Goal: Task Accomplishment & Management: Use online tool/utility

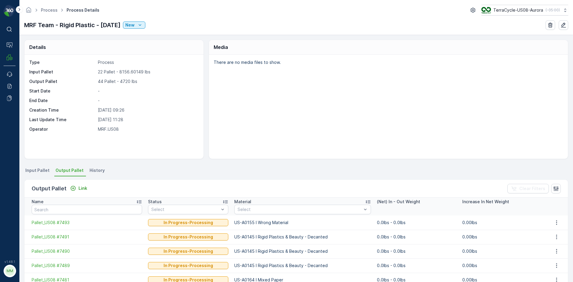
scroll to position [30, 0]
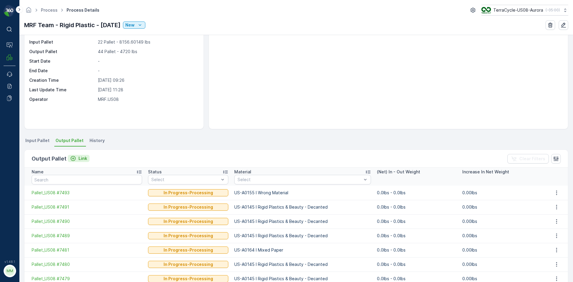
click at [85, 159] on p "Link" at bounding box center [83, 159] width 9 height 6
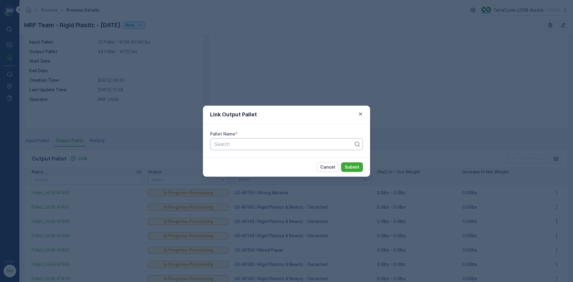
click at [289, 144] on div at bounding box center [284, 144] width 140 height 5
type input "7490"
click at [290, 158] on div "Pallet_US08 #7490" at bounding box center [287, 158] width 146 height 5
click at [357, 168] on p "Submit" at bounding box center [352, 167] width 15 height 6
click at [330, 170] on p "Cancel" at bounding box center [327, 167] width 15 height 6
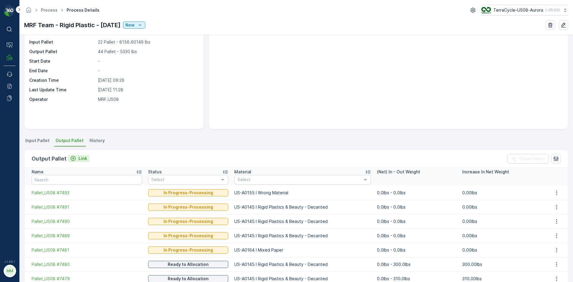
click at [76, 159] on div "Link" at bounding box center [78, 159] width 17 height 6
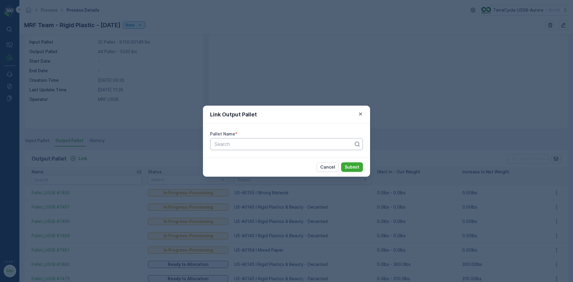
click at [234, 144] on div at bounding box center [284, 144] width 140 height 5
type input "7486"
click at [255, 157] on span "Pallet_US08 #7486" at bounding box center [235, 158] width 43 height 5
click at [355, 167] on p "Submit" at bounding box center [352, 167] width 15 height 6
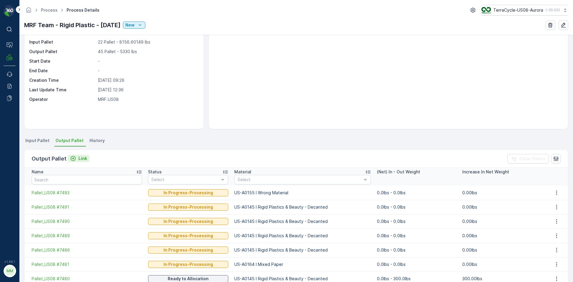
click at [74, 158] on icon "Link" at bounding box center [73, 159] width 6 height 6
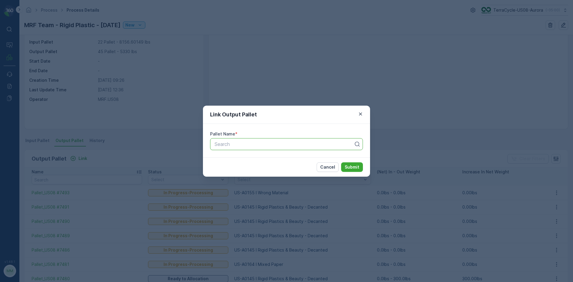
click at [319, 149] on div "Search" at bounding box center [286, 144] width 153 height 12
type input "7487"
click at [313, 160] on div "Pallet_US08 #7487" at bounding box center [287, 158] width 146 height 5
click at [349, 166] on p "Submit" at bounding box center [352, 167] width 15 height 6
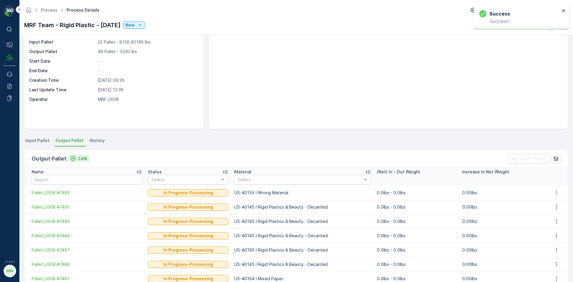
click at [81, 158] on p "Link" at bounding box center [83, 159] width 9 height 6
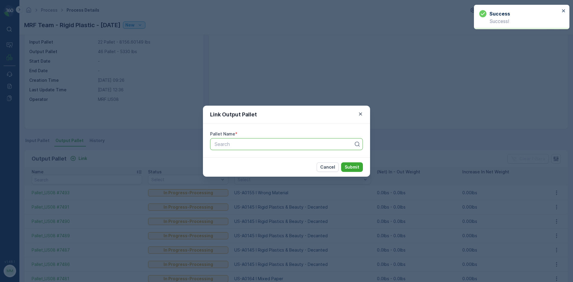
click at [225, 149] on div "Search" at bounding box center [286, 144] width 153 height 12
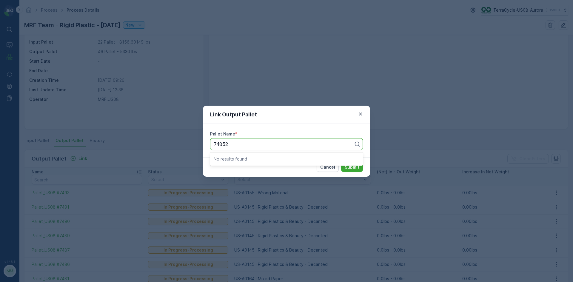
type input "7485"
click at [239, 161] on span "Pallet_US08 #7485" at bounding box center [235, 158] width 43 height 5
click at [353, 169] on p "Submit" at bounding box center [352, 167] width 15 height 6
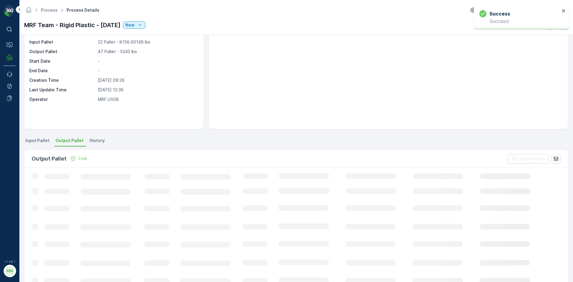
click at [81, 158] on p "Link" at bounding box center [83, 159] width 9 height 6
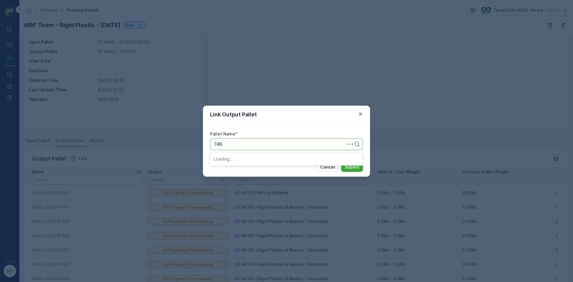
type input "7484"
click at [260, 158] on div "Pallet_US08 #7484" at bounding box center [287, 158] width 146 height 5
click at [362, 167] on button "Submit" at bounding box center [352, 167] width 22 height 10
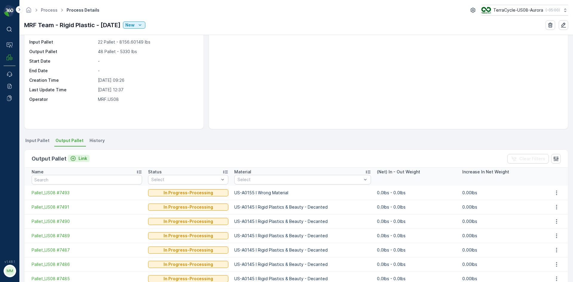
click at [86, 160] on button "Link" at bounding box center [79, 158] width 22 height 7
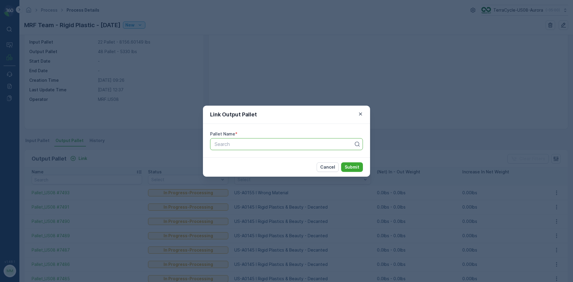
click at [224, 148] on div "Search" at bounding box center [286, 144] width 153 height 12
type input "7482"
click at [273, 157] on div "Pallet_US08 #7482" at bounding box center [287, 158] width 146 height 5
click at [354, 170] on p "Submit" at bounding box center [352, 167] width 15 height 6
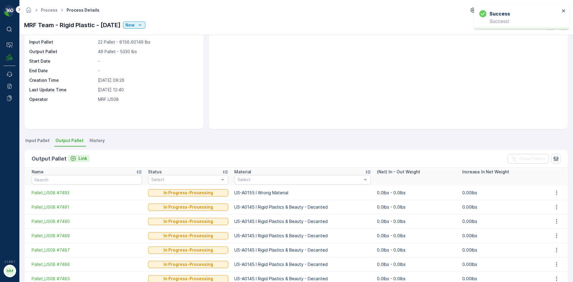
click at [76, 157] on div "Link" at bounding box center [78, 159] width 17 height 6
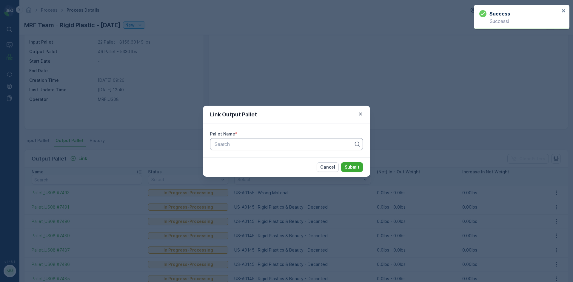
click at [264, 142] on div at bounding box center [284, 144] width 140 height 5
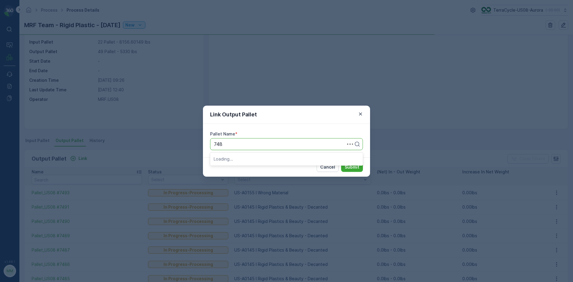
type input "7488"
click at [263, 157] on div "Pallet_US08 #7488" at bounding box center [287, 158] width 146 height 5
click at [358, 167] on p "Submit" at bounding box center [352, 167] width 15 height 6
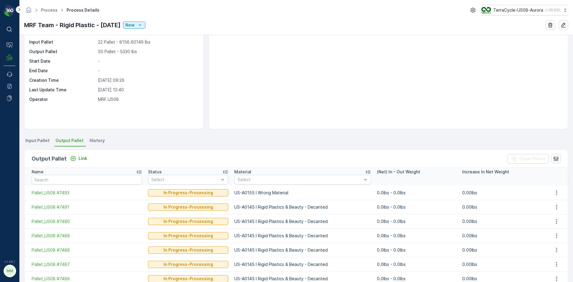
click at [33, 141] on span "Input Pallet" at bounding box center [37, 141] width 24 height 6
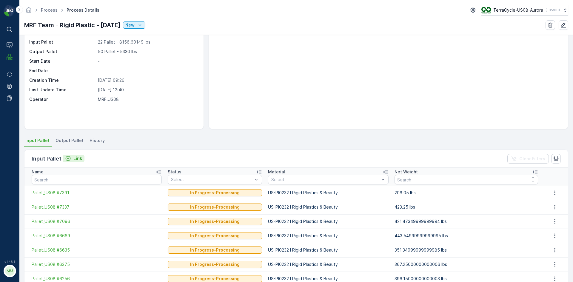
click at [80, 159] on p "Link" at bounding box center [77, 159] width 9 height 6
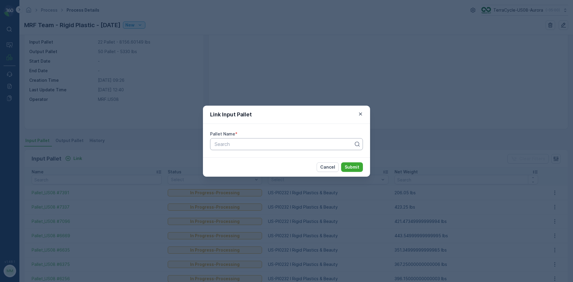
click at [260, 147] on div at bounding box center [284, 144] width 140 height 5
type input "5836"
click at [248, 170] on span "Pallet_US08 #5836" at bounding box center [235, 168] width 43 height 5
click at [355, 168] on p "Submit" at bounding box center [352, 167] width 15 height 6
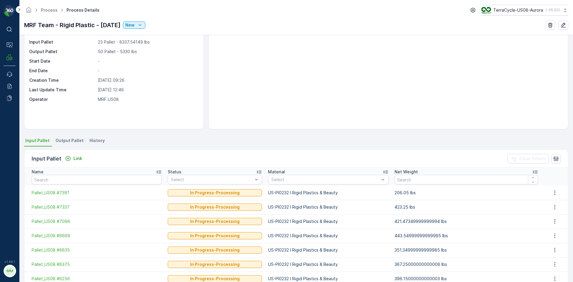
click at [62, 141] on span "Output Pallet" at bounding box center [70, 141] width 28 height 6
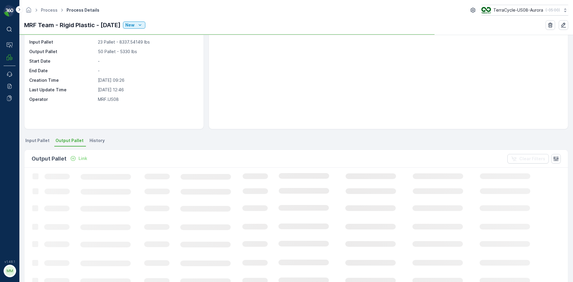
scroll to position [30, 0]
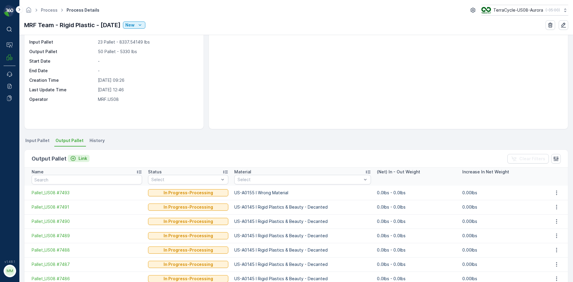
click at [75, 155] on button "Link" at bounding box center [79, 158] width 22 height 7
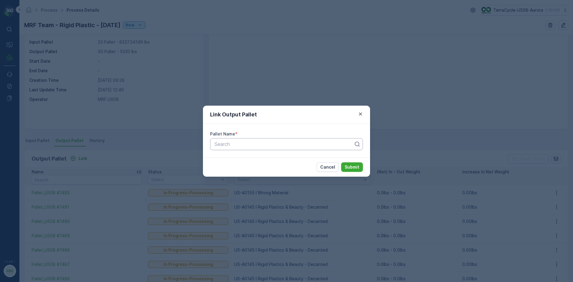
drag, startPoint x: 234, startPoint y: 143, endPoint x: 238, endPoint y: 143, distance: 3.3
click at [235, 143] on div at bounding box center [284, 144] width 140 height 5
type input "7483"
click at [257, 160] on div "Pallet_US08 #7483" at bounding box center [287, 158] width 146 height 5
click at [352, 164] on p "Submit" at bounding box center [352, 167] width 15 height 6
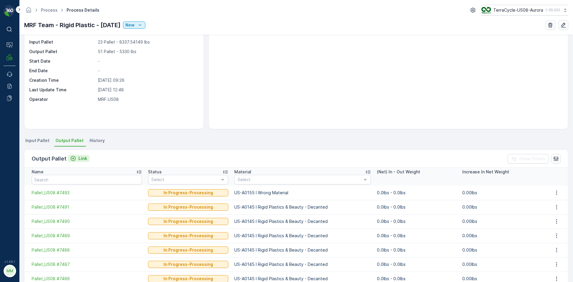
click at [75, 158] on icon "Link" at bounding box center [73, 159] width 6 height 6
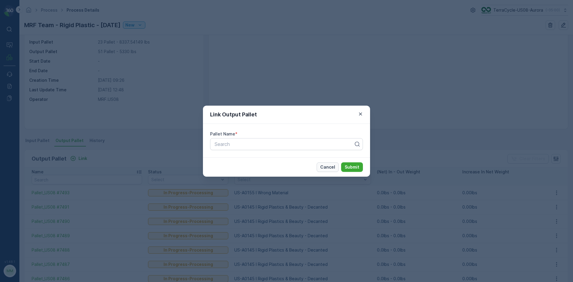
click at [326, 164] on p "Cancel" at bounding box center [327, 167] width 15 height 6
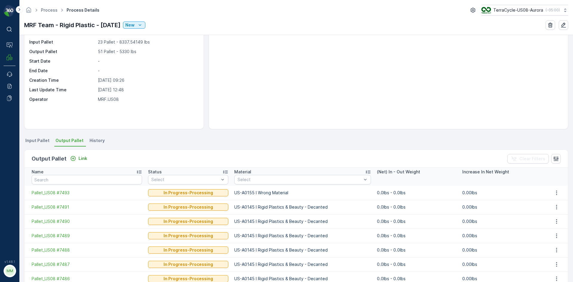
click at [36, 140] on span "Input Pallet" at bounding box center [37, 141] width 24 height 6
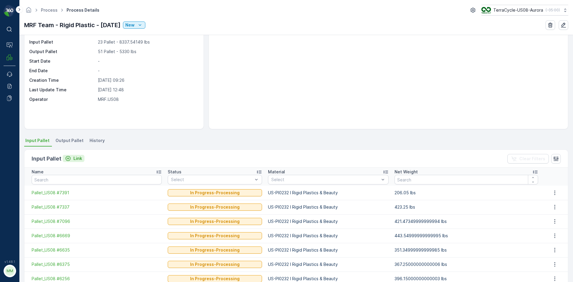
click at [67, 159] on icon "Link" at bounding box center [68, 159] width 6 height 6
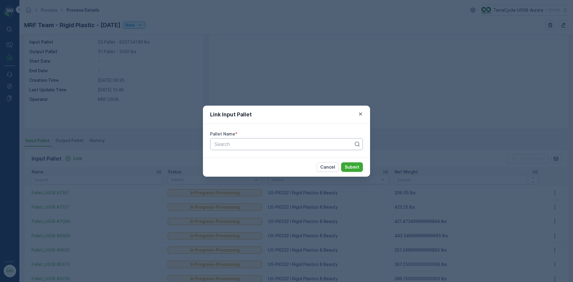
click at [254, 143] on div at bounding box center [284, 144] width 140 height 5
type input "7031"
click at [249, 160] on span "Pallet_US08 #7031" at bounding box center [235, 158] width 42 height 5
click at [356, 169] on p "Submit" at bounding box center [352, 167] width 15 height 6
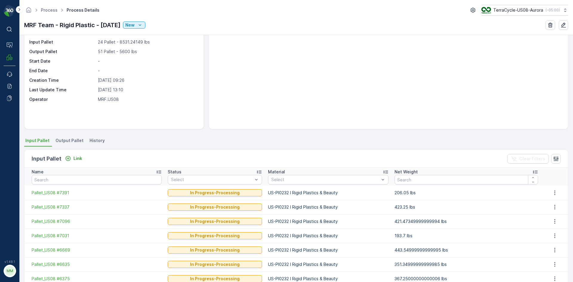
click at [68, 140] on span "Output Pallet" at bounding box center [70, 141] width 28 height 6
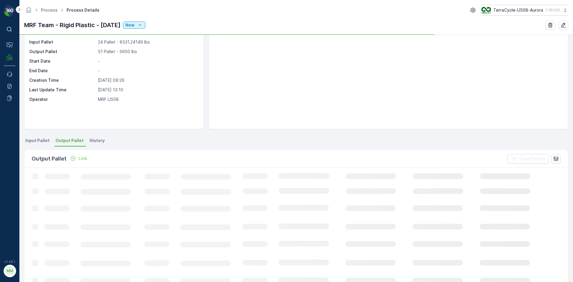
scroll to position [30, 0]
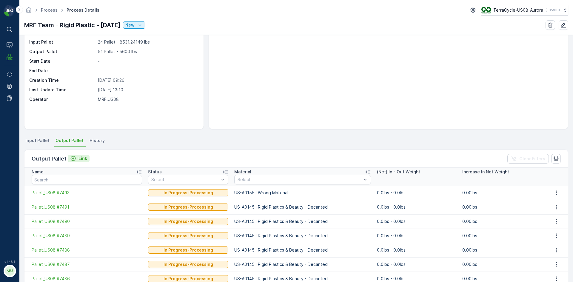
click at [82, 160] on p "Link" at bounding box center [83, 159] width 9 height 6
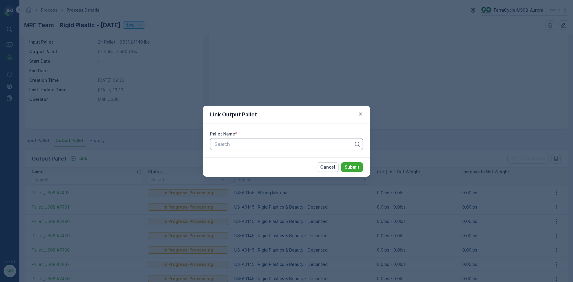
click at [225, 144] on div at bounding box center [284, 144] width 140 height 5
click at [361, 115] on icon "button" at bounding box center [361, 114] width 6 height 6
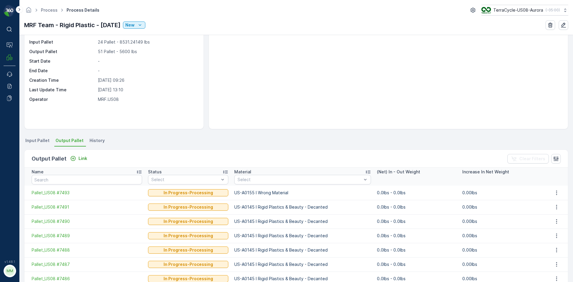
click at [25, 139] on span "Input Pallet" at bounding box center [37, 141] width 24 height 6
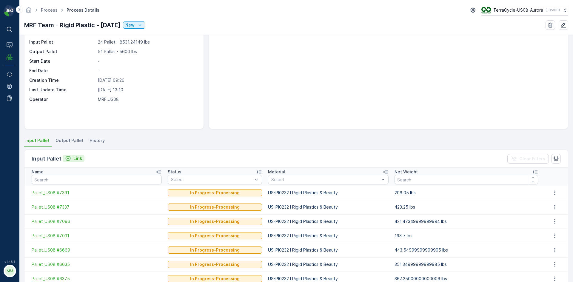
click at [65, 161] on icon "Link" at bounding box center [68, 159] width 6 height 6
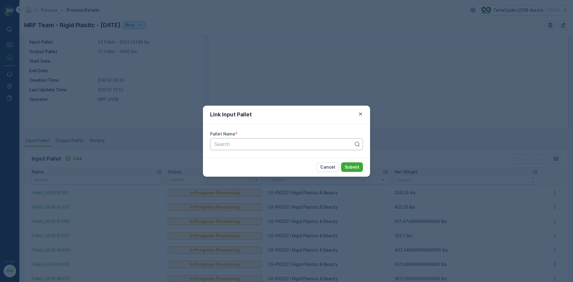
click at [292, 146] on div at bounding box center [284, 144] width 140 height 5
type input "4963"
click at [298, 158] on div "Pallet_US08 #4963" at bounding box center [287, 158] width 146 height 5
click at [358, 167] on p "Submit" at bounding box center [352, 167] width 15 height 6
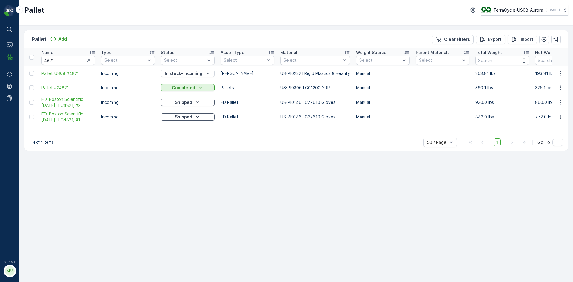
click at [66, 43] on div "Add" at bounding box center [59, 39] width 22 height 7
click at [65, 40] on p "Add" at bounding box center [63, 39] width 8 height 6
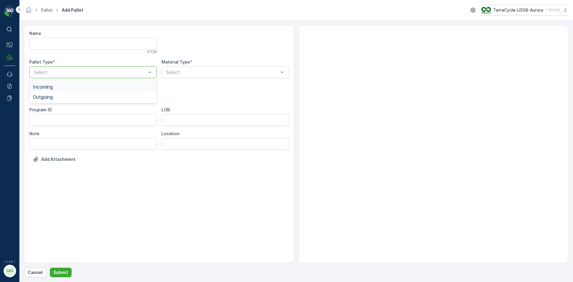
click at [73, 77] on div "Select" at bounding box center [93, 72] width 128 height 12
click at [59, 101] on div "Outgoing" at bounding box center [93, 97] width 128 height 10
click at [60, 107] on div "Program ID" at bounding box center [93, 110] width 128 height 6
click at [62, 100] on div "Select" at bounding box center [93, 96] width 128 height 12
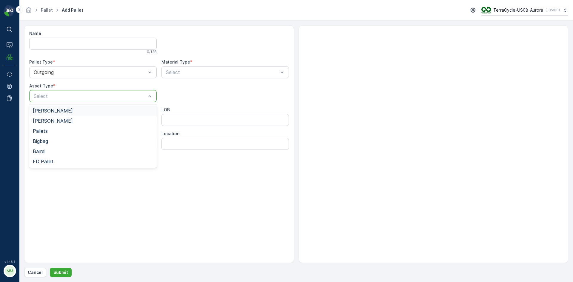
click at [61, 112] on div "Gaylord" at bounding box center [93, 110] width 120 height 5
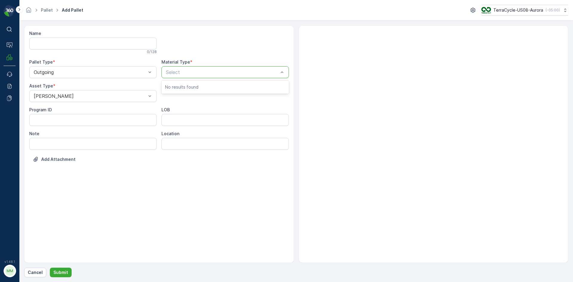
click at [199, 72] on div at bounding box center [222, 72] width 114 height 5
type input "145"
click at [203, 84] on span "US-A0145 I Rigid Plastics & Beauty - Decanted" at bounding box center [218, 86] width 106 height 5
click at [60, 271] on p "Submit" at bounding box center [60, 273] width 15 height 6
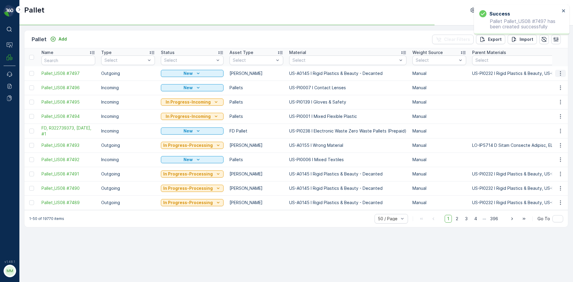
click at [562, 70] on button "button" at bounding box center [561, 73] width 11 height 7
click at [544, 114] on span "Print QR" at bounding box center [544, 116] width 16 height 6
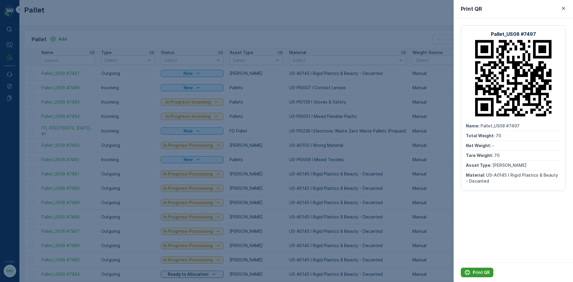
click at [491, 270] on button "Print QR" at bounding box center [477, 273] width 33 height 10
